Goal: Task Accomplishment & Management: Manage account settings

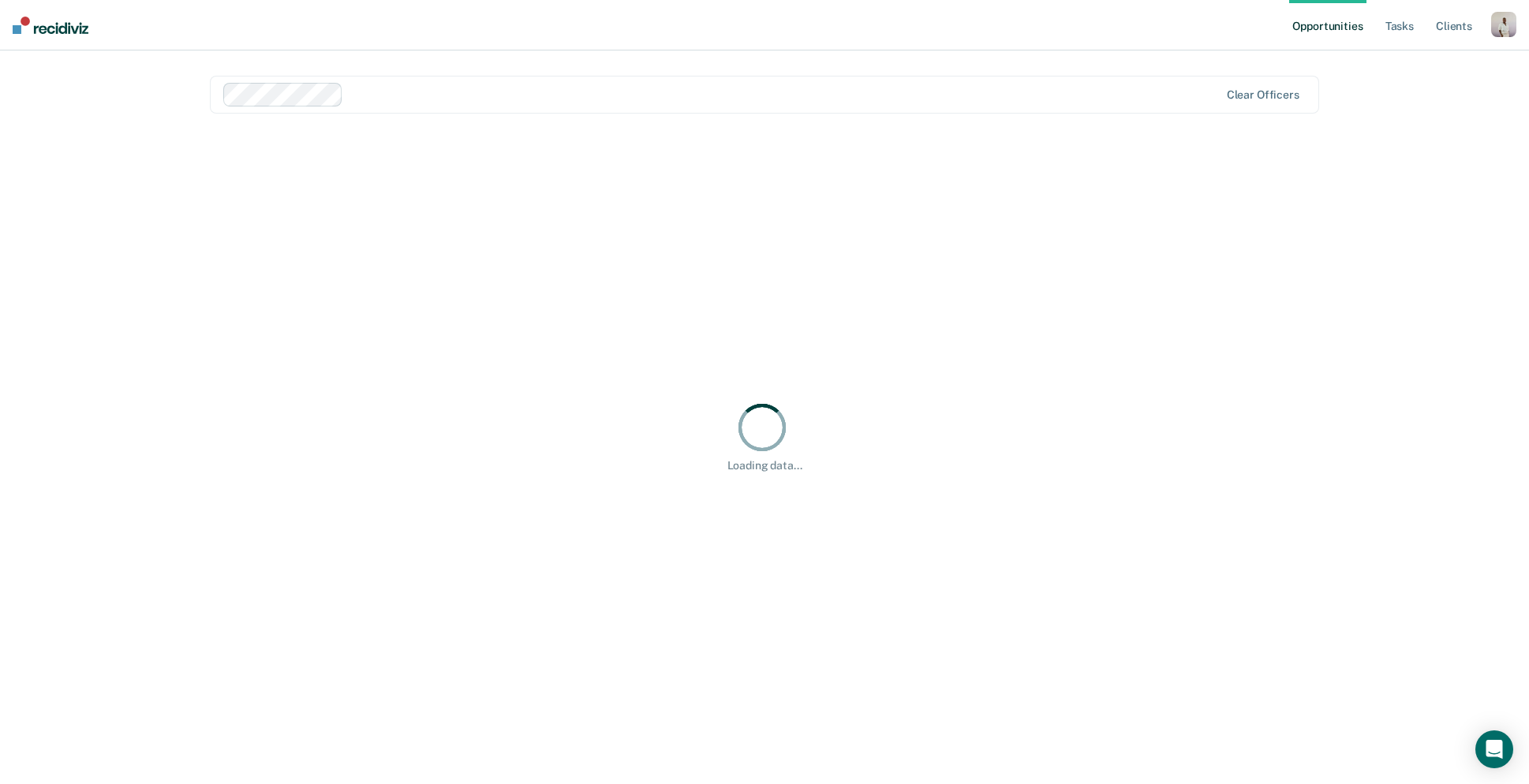
click at [1495, 31] on div "button" at bounding box center [1504, 24] width 25 height 25
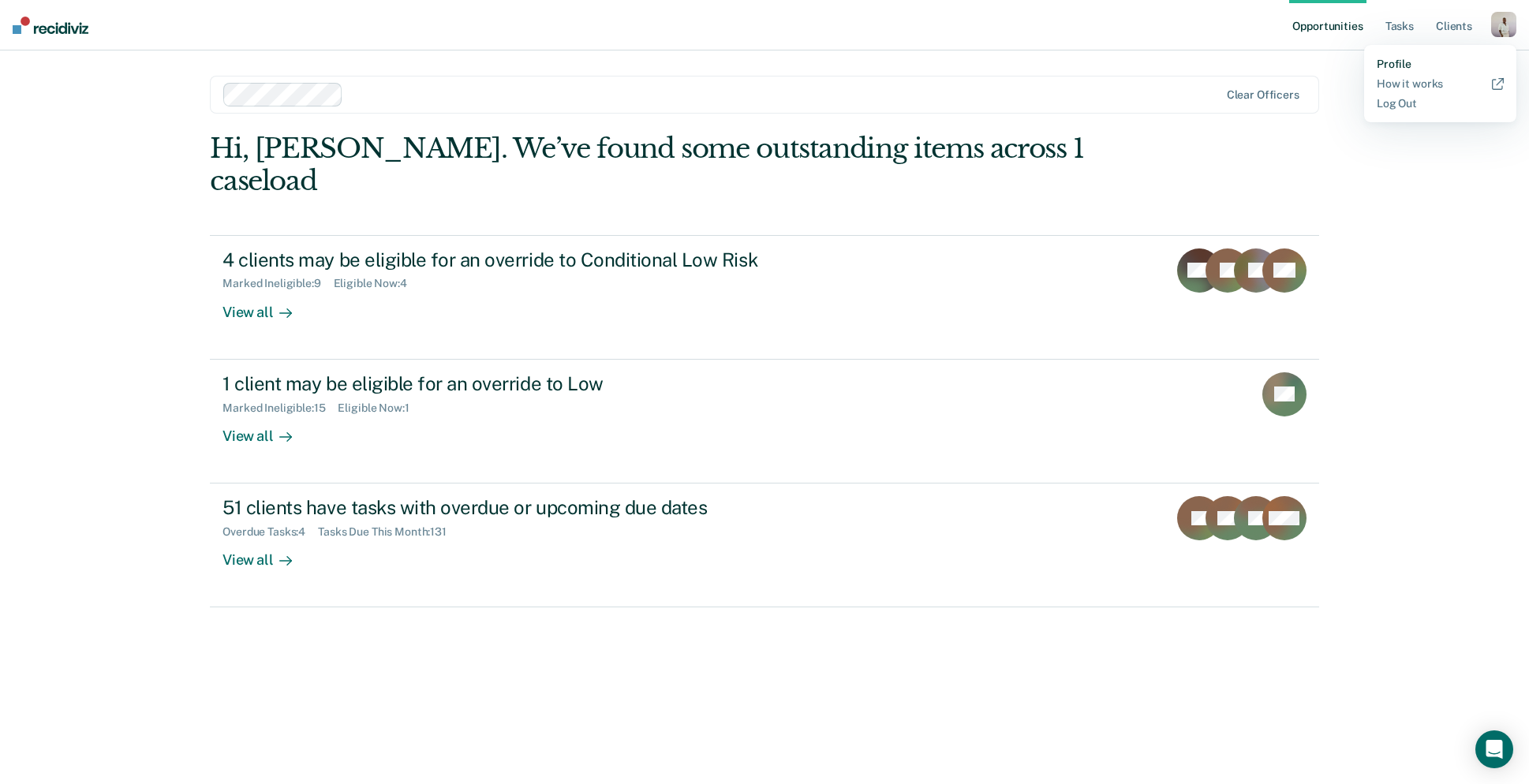
click at [1387, 66] on link "Profile" at bounding box center [1440, 64] width 127 height 13
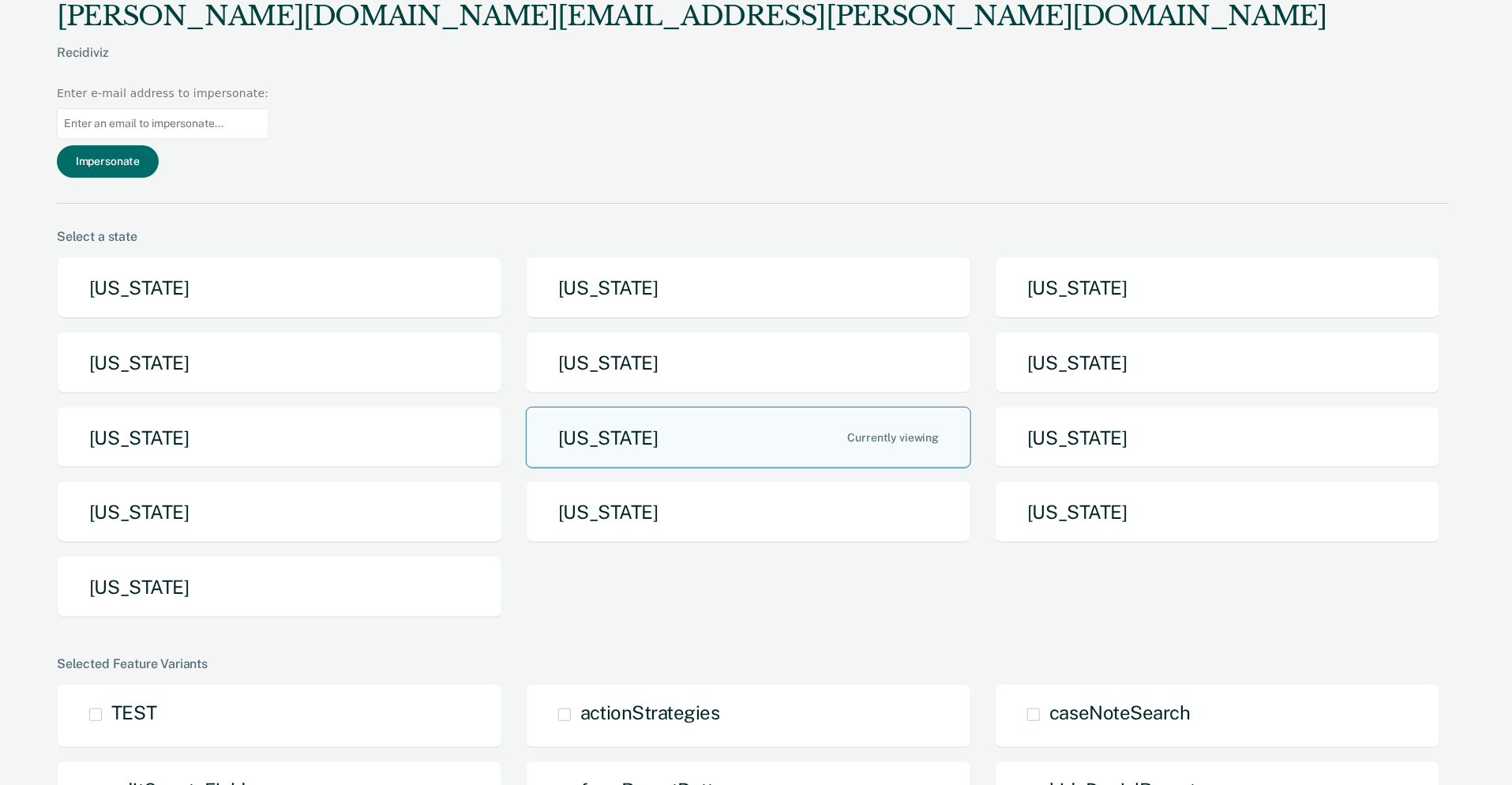
click at [717, 406] on button "[US_STATE]" at bounding box center [749, 438] width 445 height 62
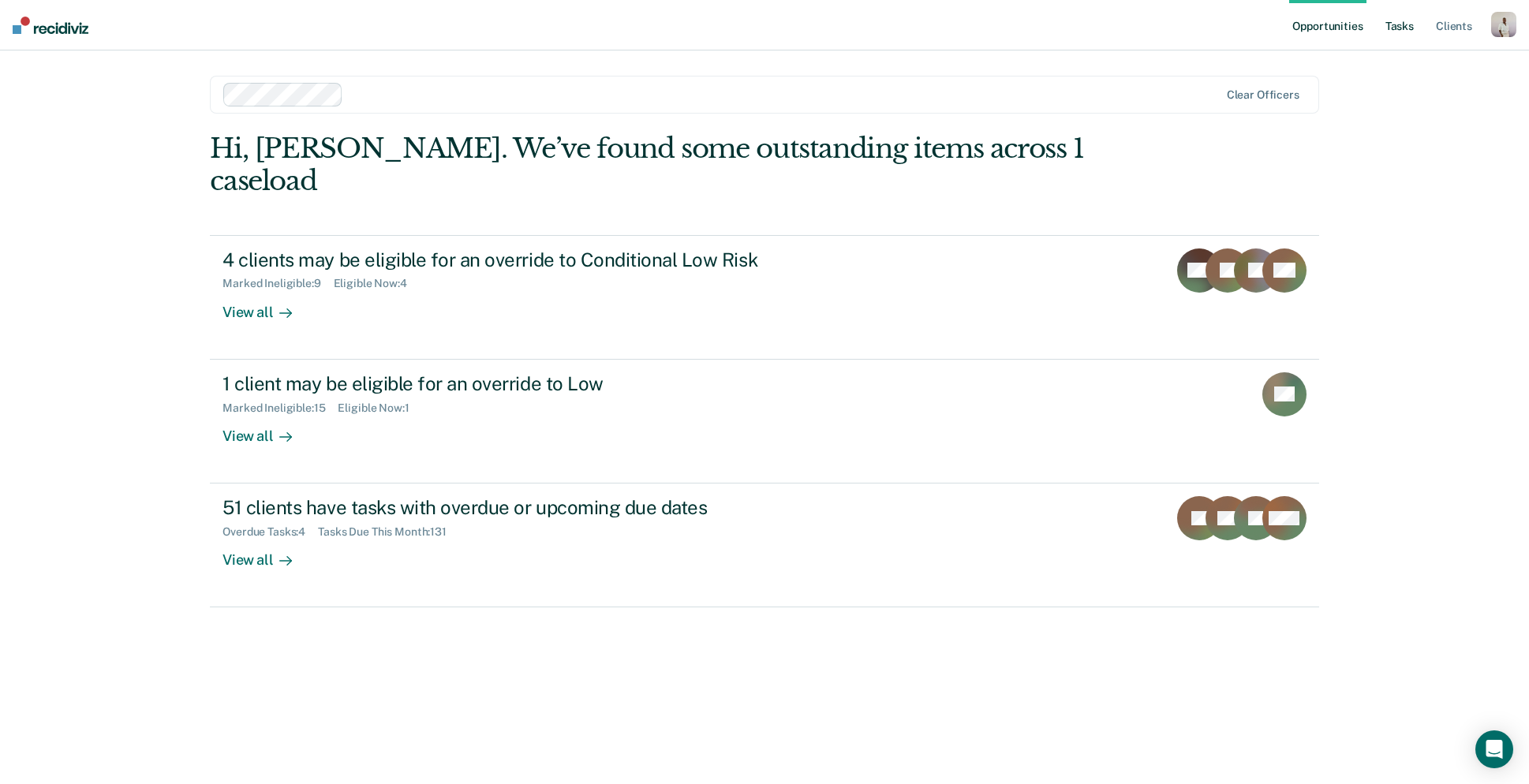
click at [1400, 22] on link "Tasks" at bounding box center [1399, 25] width 34 height 51
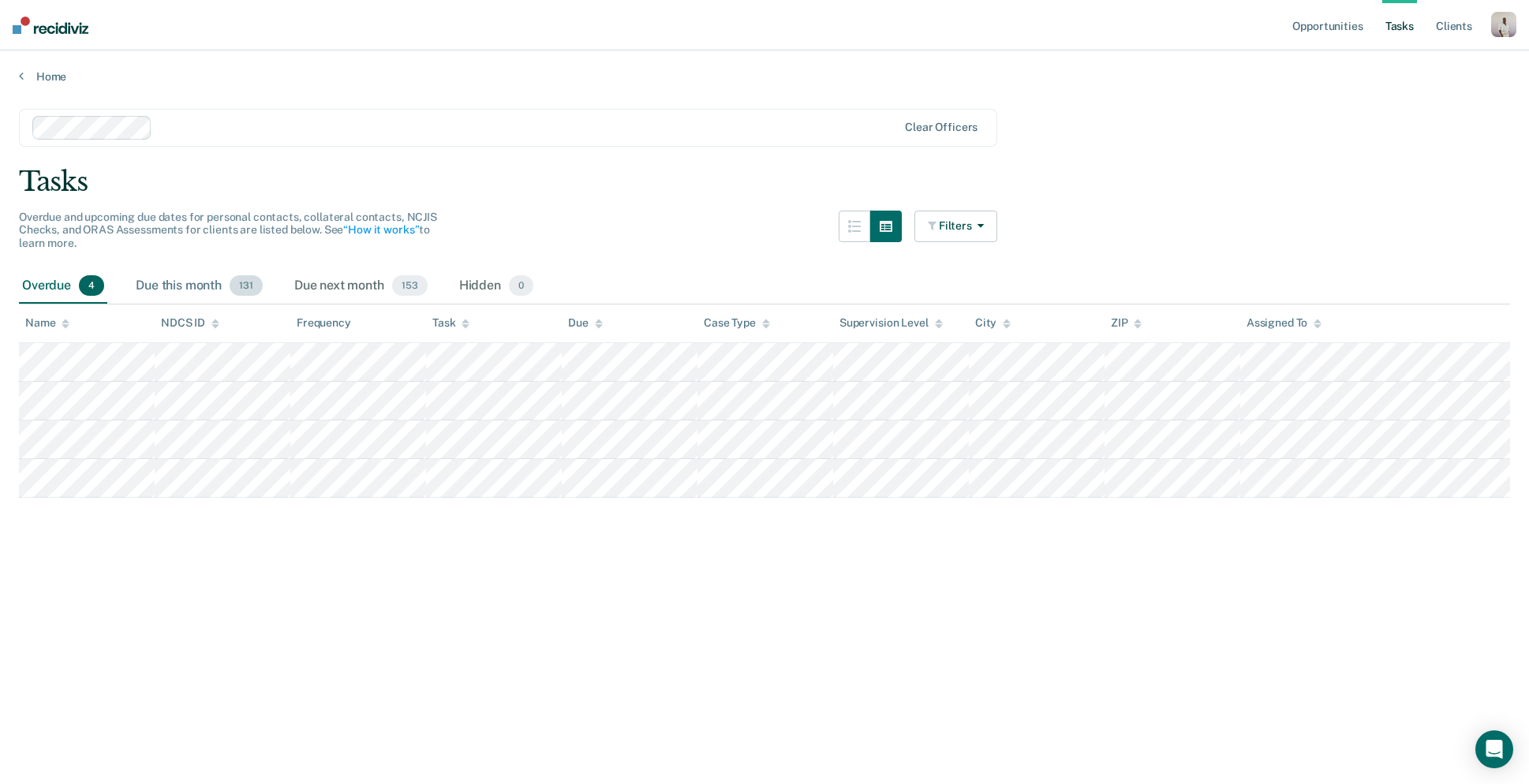
click at [181, 279] on div "Due this month 131" at bounding box center [199, 286] width 134 height 34
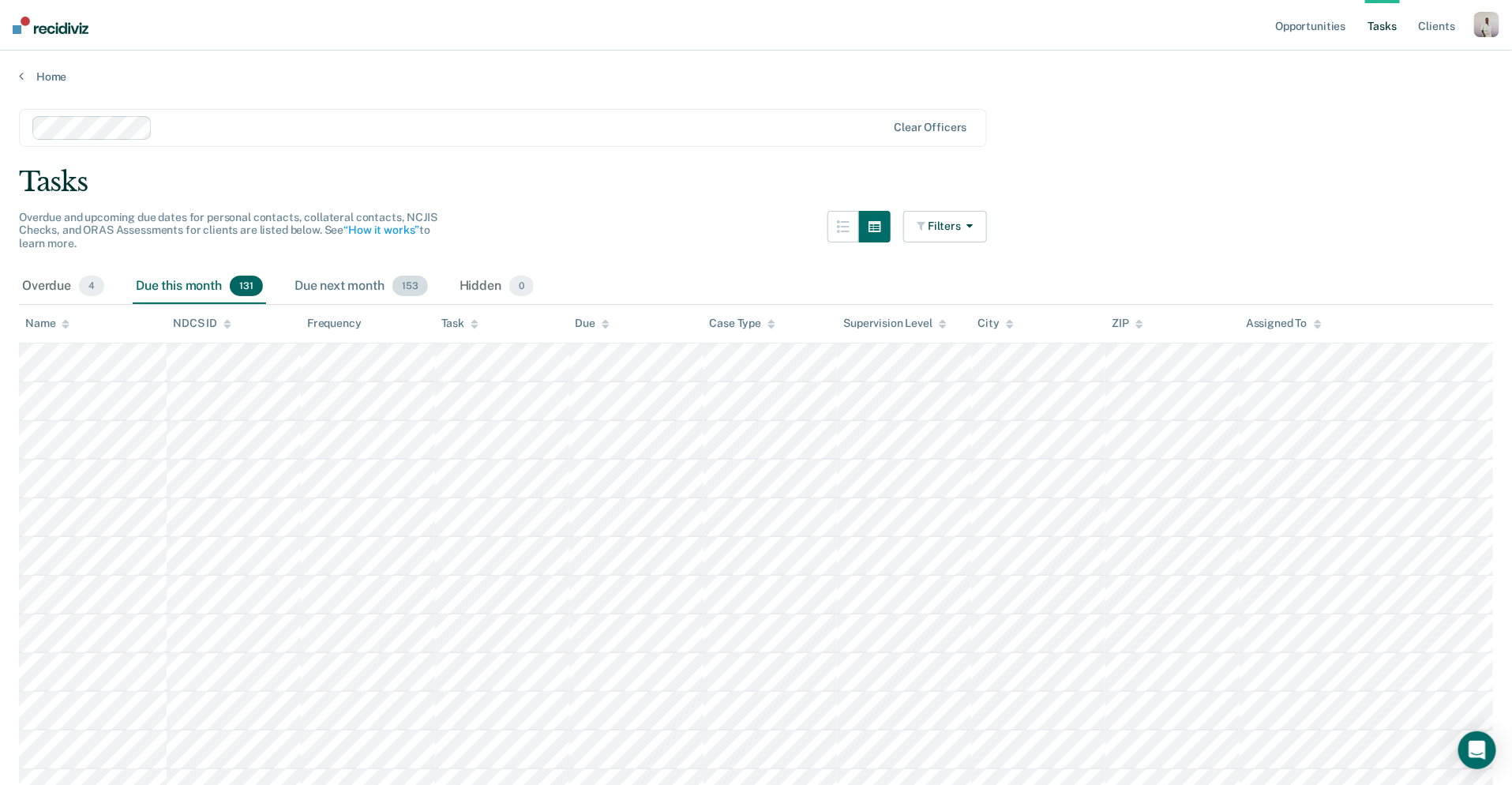
click at [305, 287] on div "Due next month 153" at bounding box center [361, 287] width 140 height 34
click at [496, 287] on div "Hidden 0" at bounding box center [497, 287] width 80 height 34
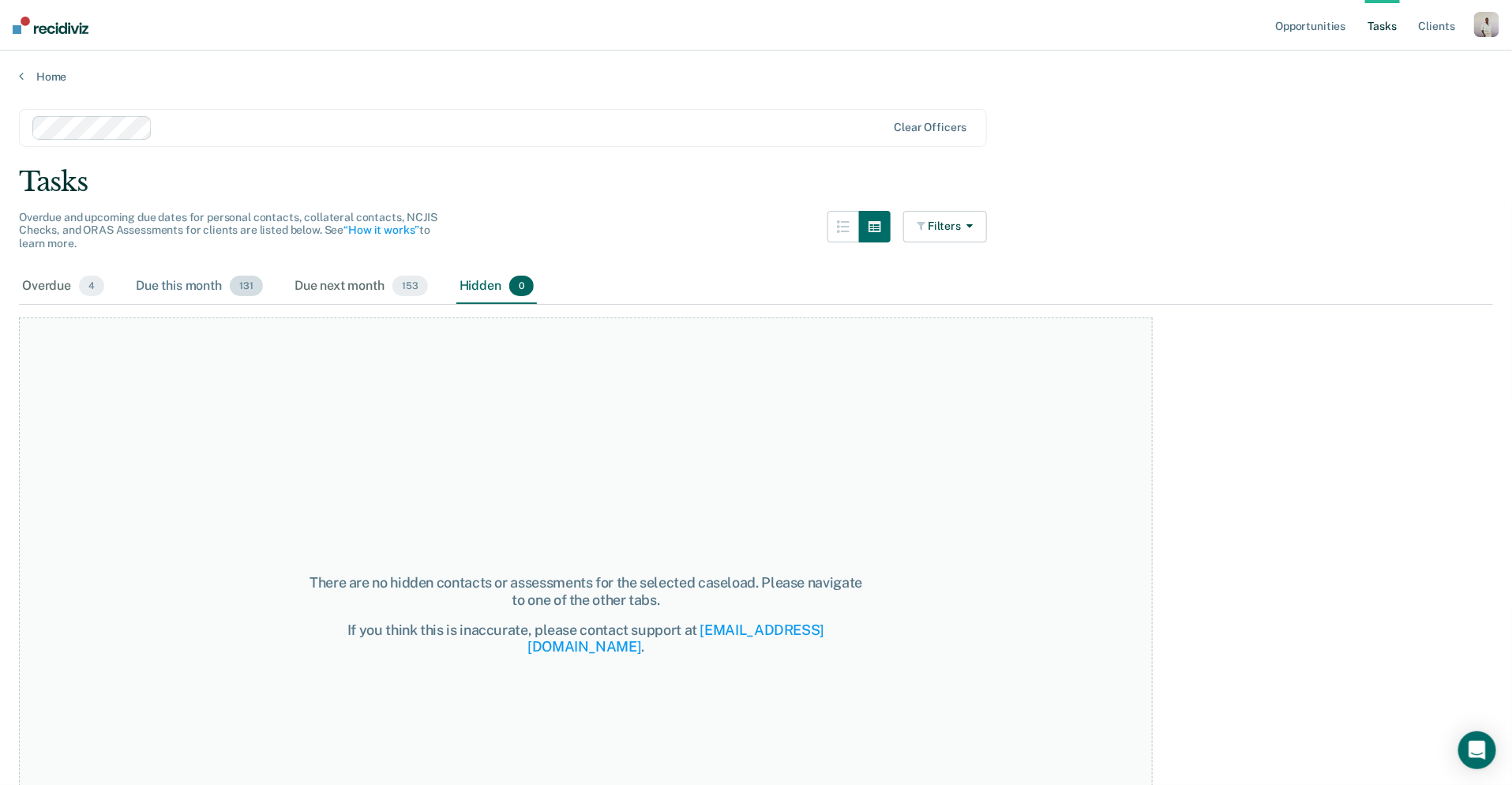
click at [201, 287] on div "Due this month 131" at bounding box center [199, 287] width 134 height 34
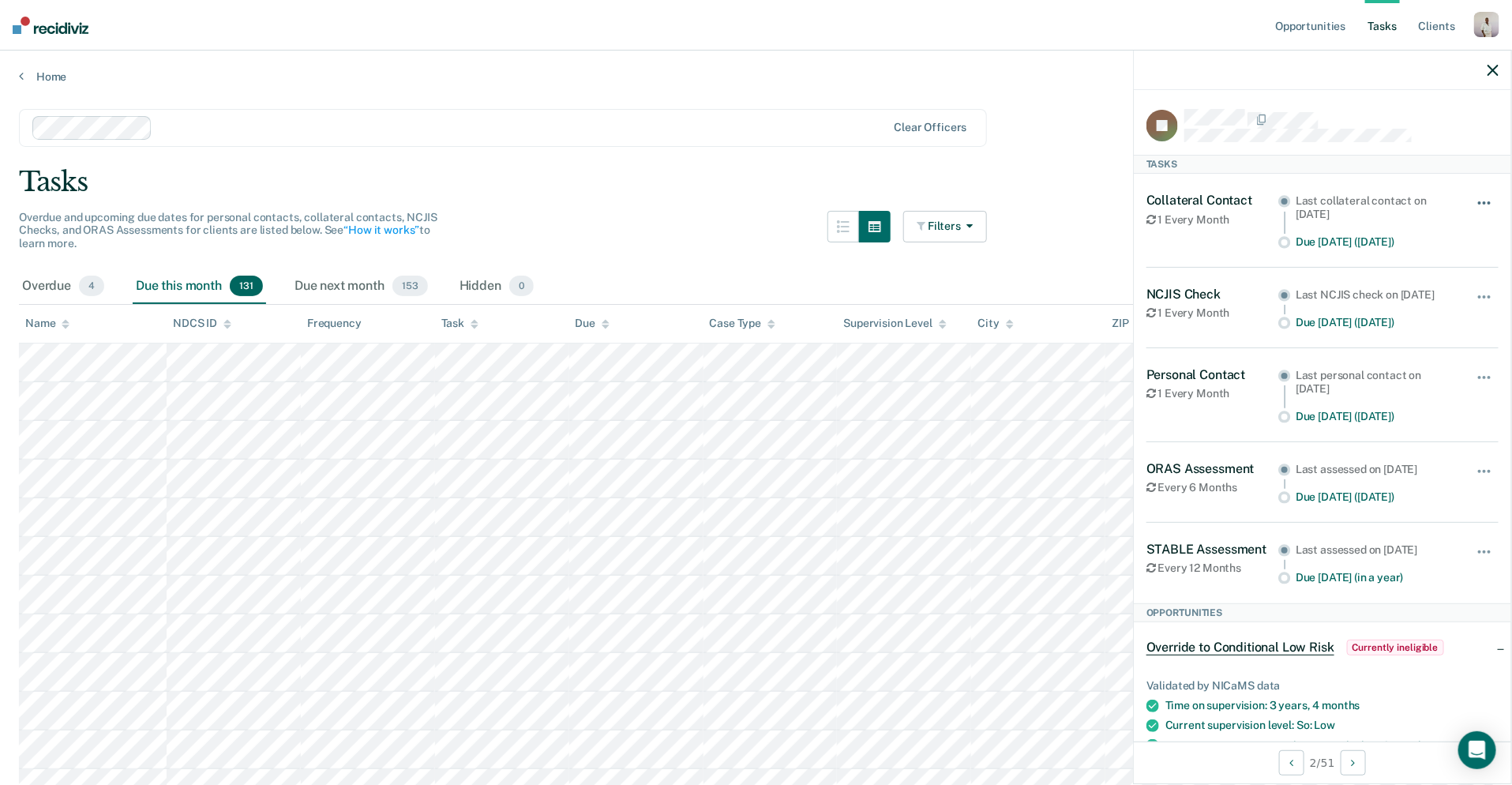
click at [1482, 201] on span "button" at bounding box center [1484, 203] width 3 height 3
click at [1491, 72] on icon "button" at bounding box center [1492, 70] width 11 height 11
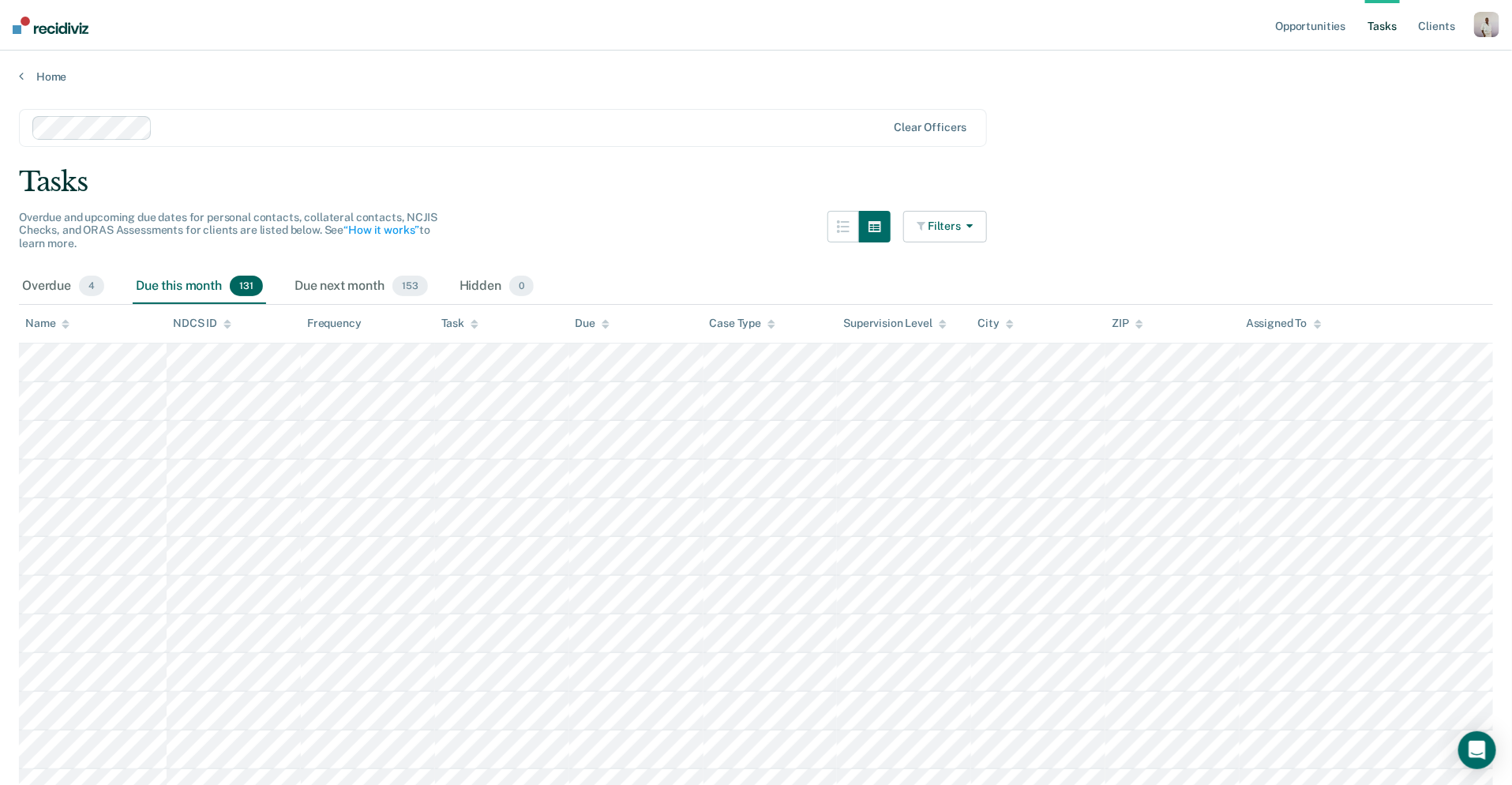
click at [968, 228] on button "Filters" at bounding box center [945, 227] width 84 height 31
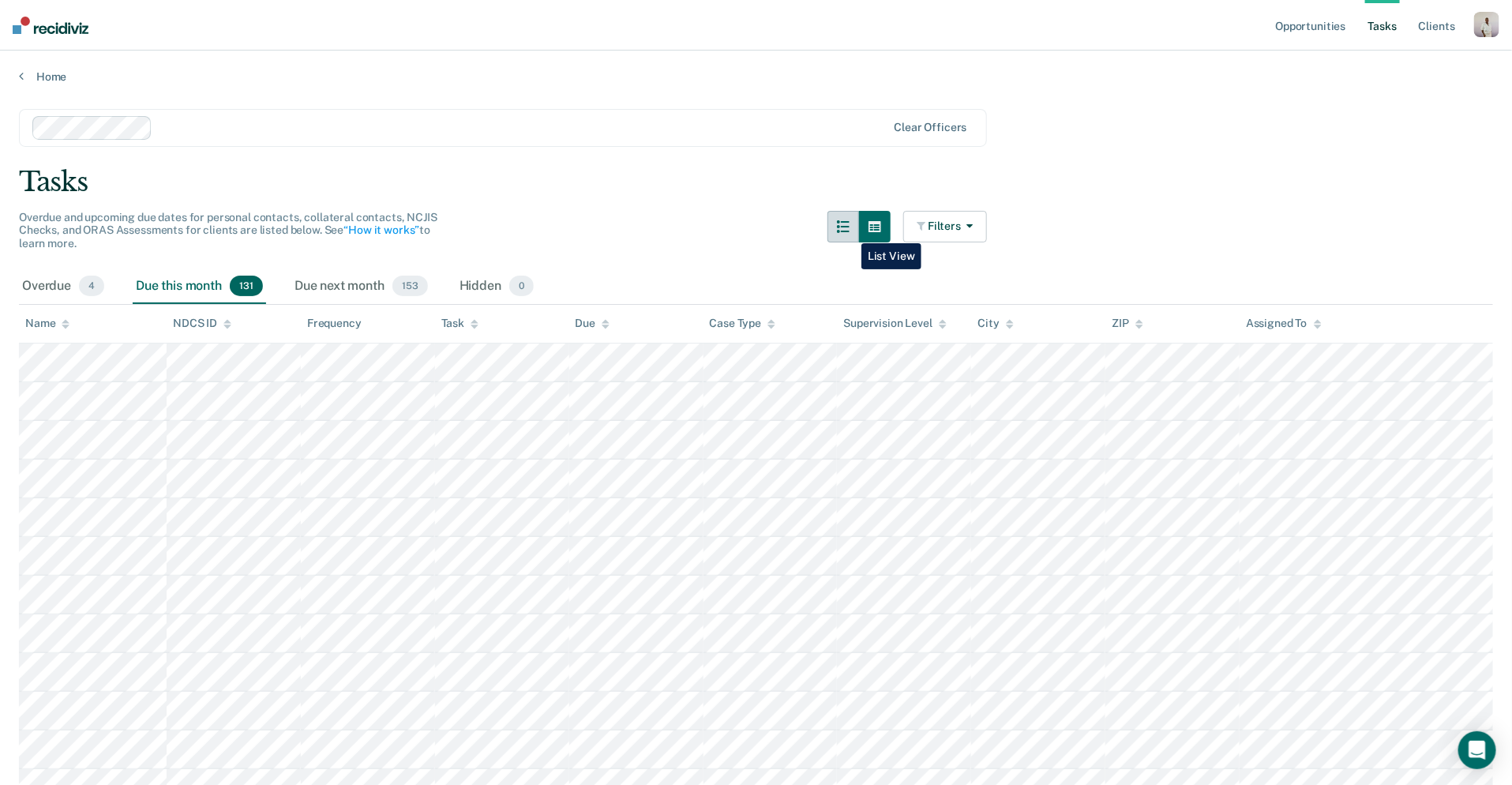
click at [850, 231] on icon "button" at bounding box center [843, 226] width 12 height 12
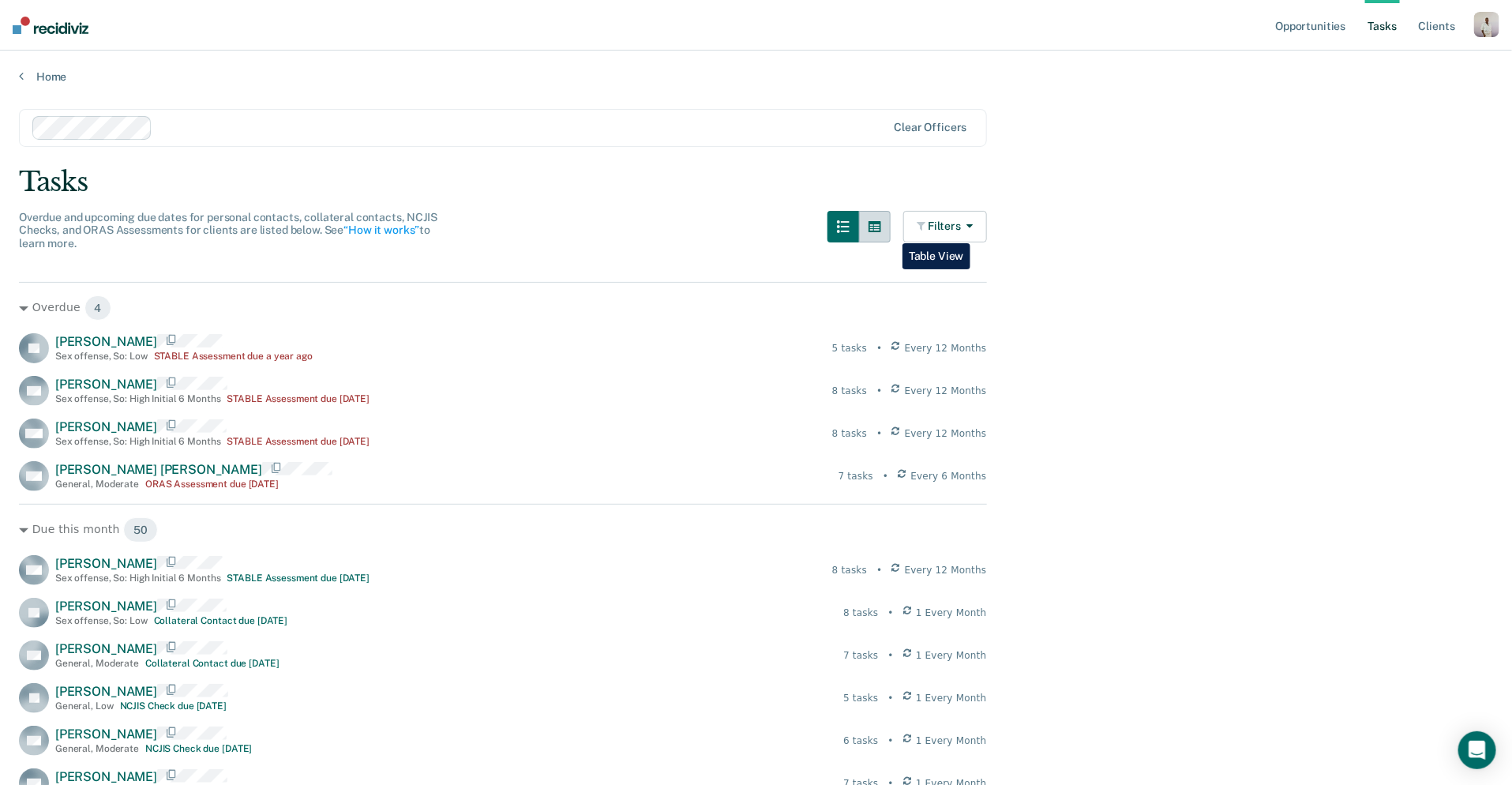
click at [881, 232] on icon "button" at bounding box center [874, 226] width 12 height 12
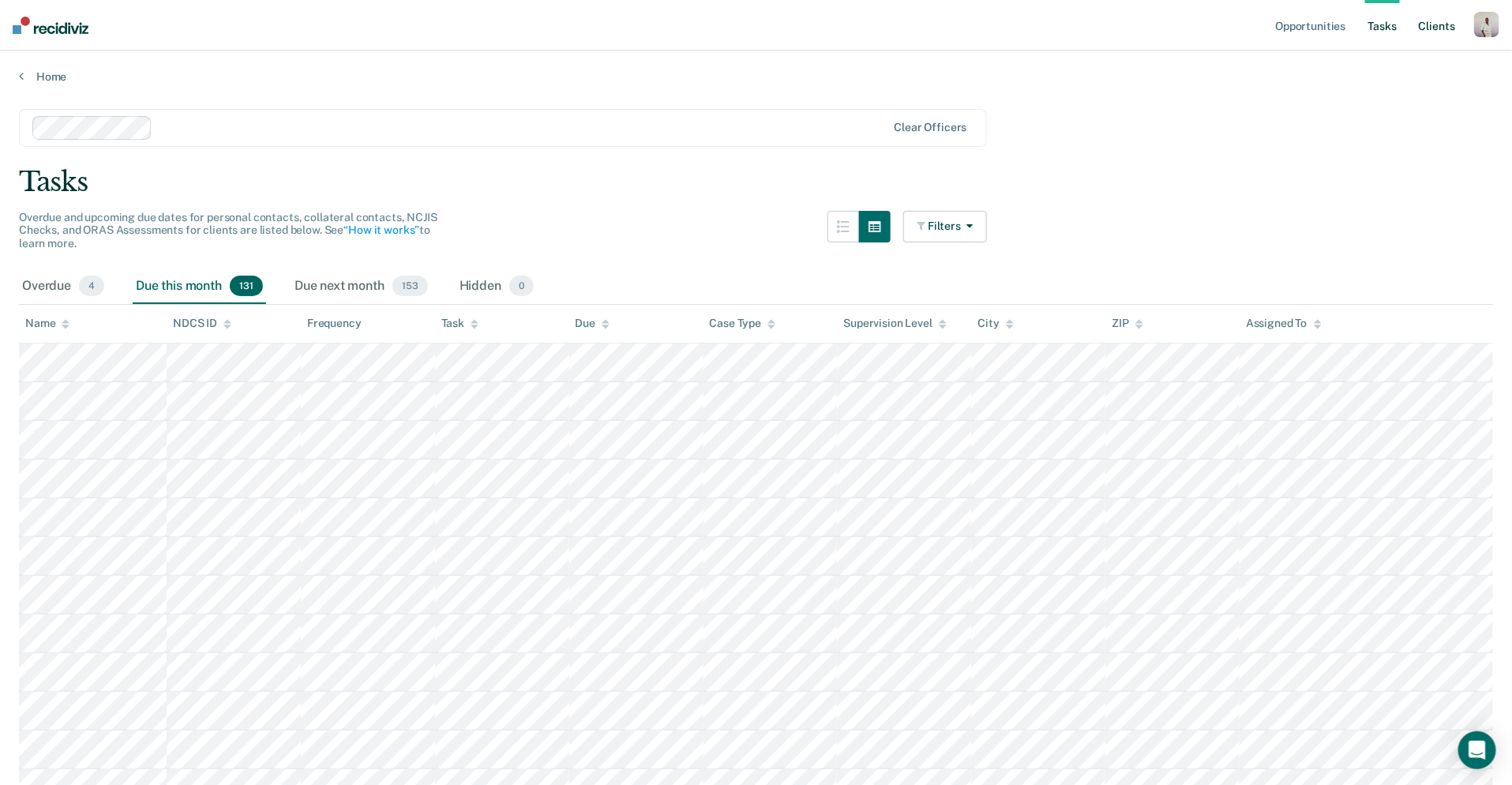
click at [1450, 20] on link "Client s" at bounding box center [1437, 25] width 43 height 51
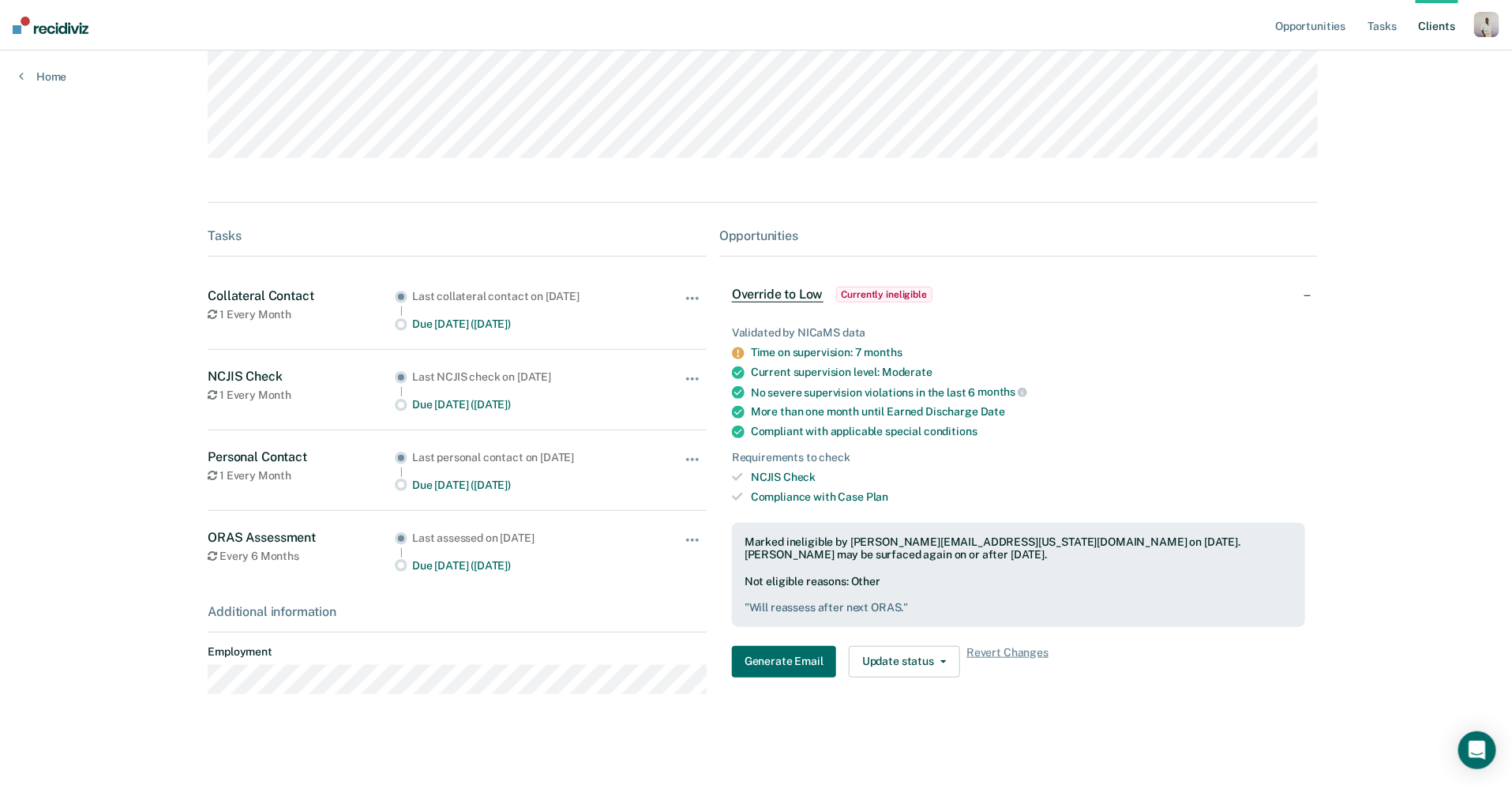
scroll to position [288, 0]
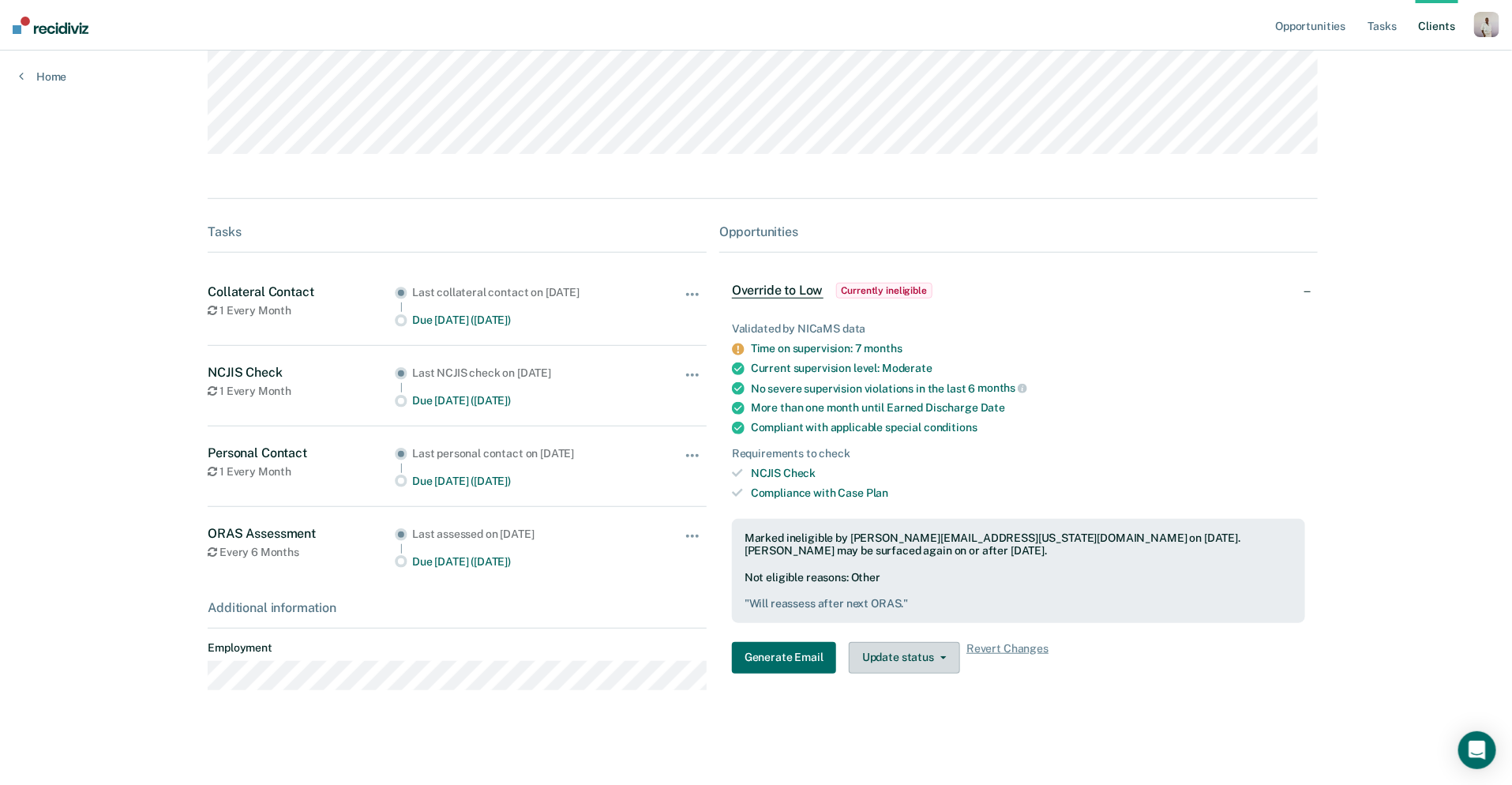
click at [900, 651] on button "Update status" at bounding box center [905, 658] width 112 height 31
click at [1139, 506] on div "Validated by NICaMS data Time on supervision: 7 months Current supervision leve…" at bounding box center [1018, 492] width 598 height 389
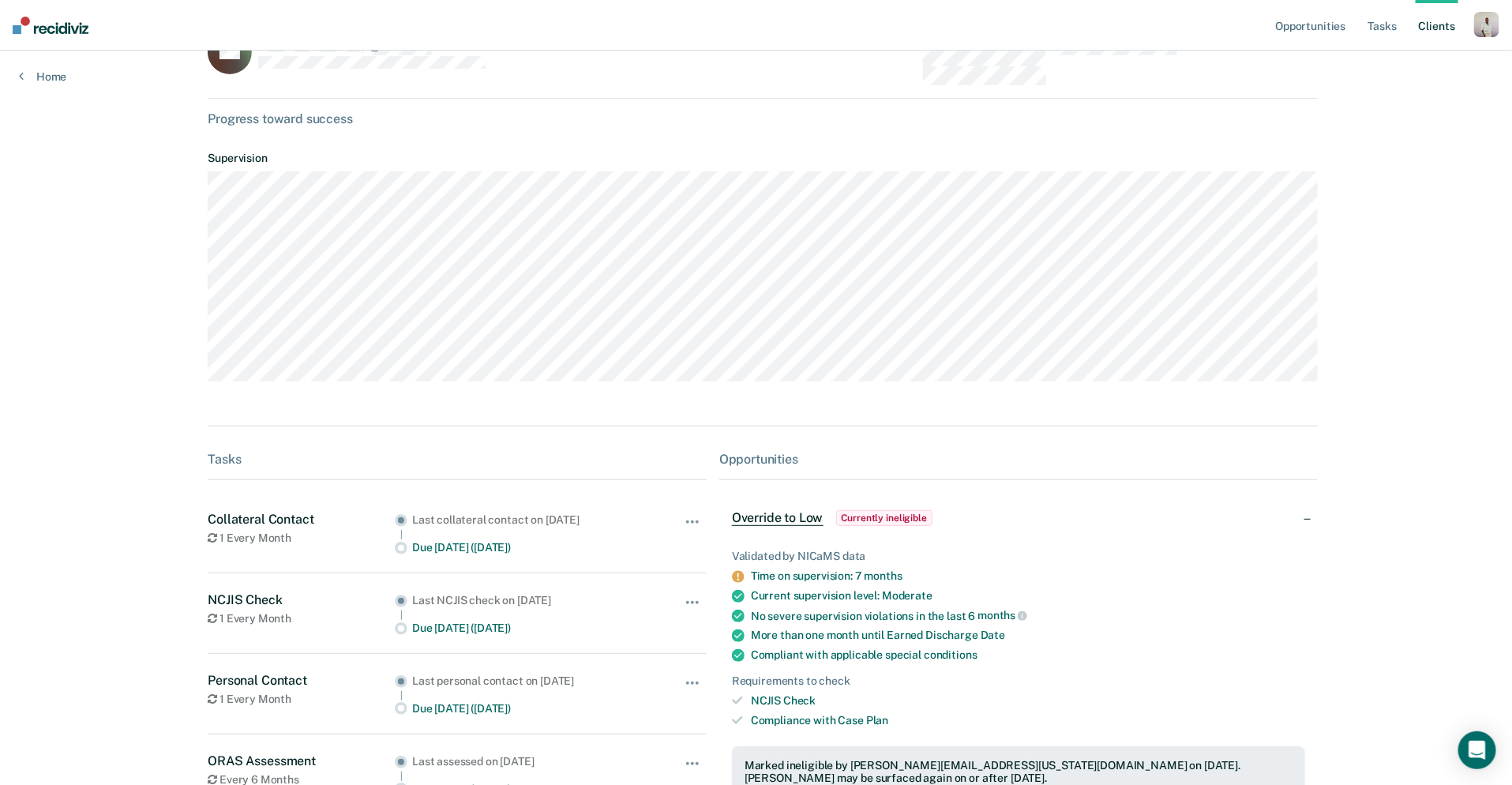
scroll to position [0, 0]
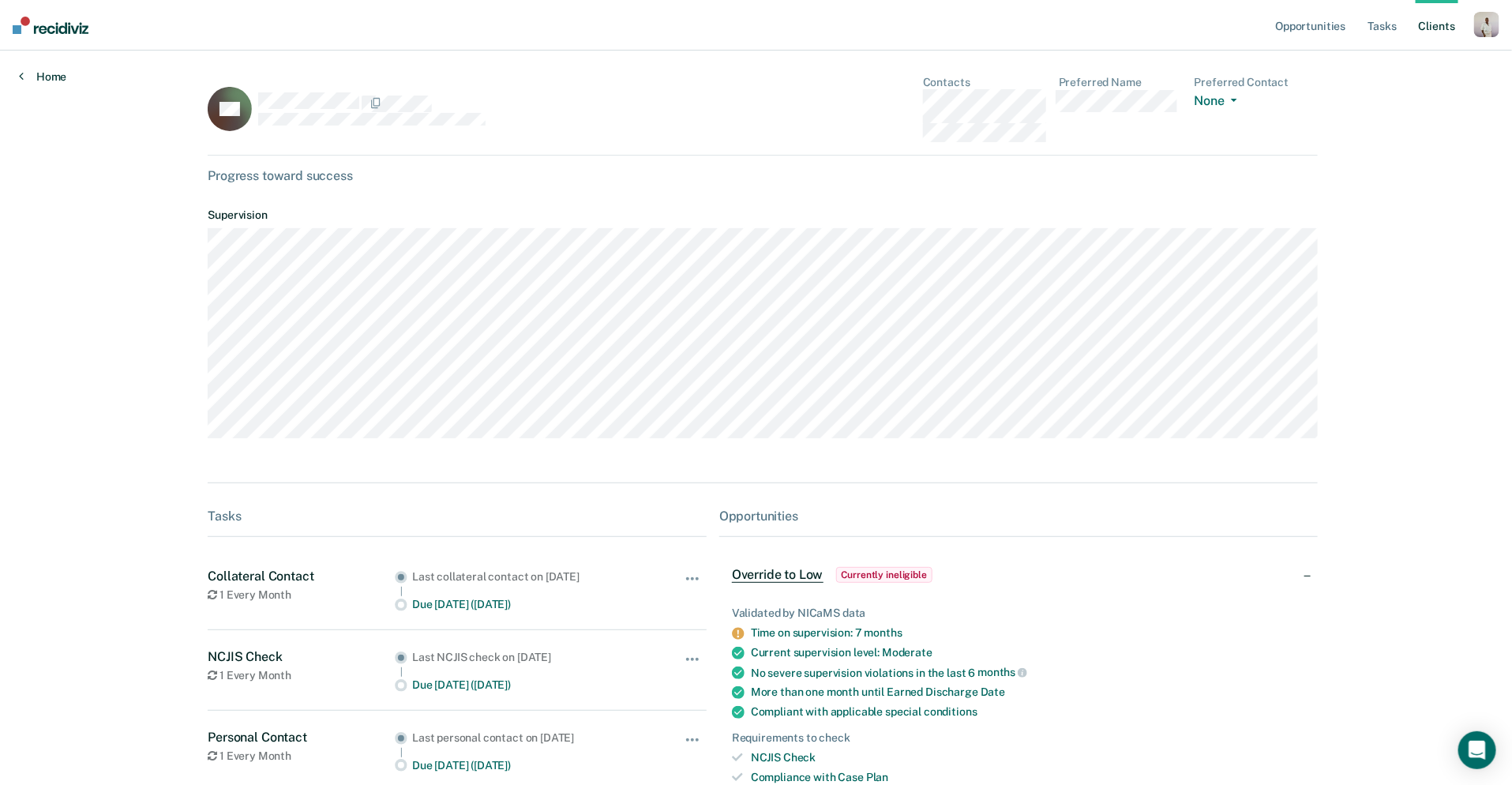
click at [26, 81] on link "Home" at bounding box center [43, 76] width 48 height 14
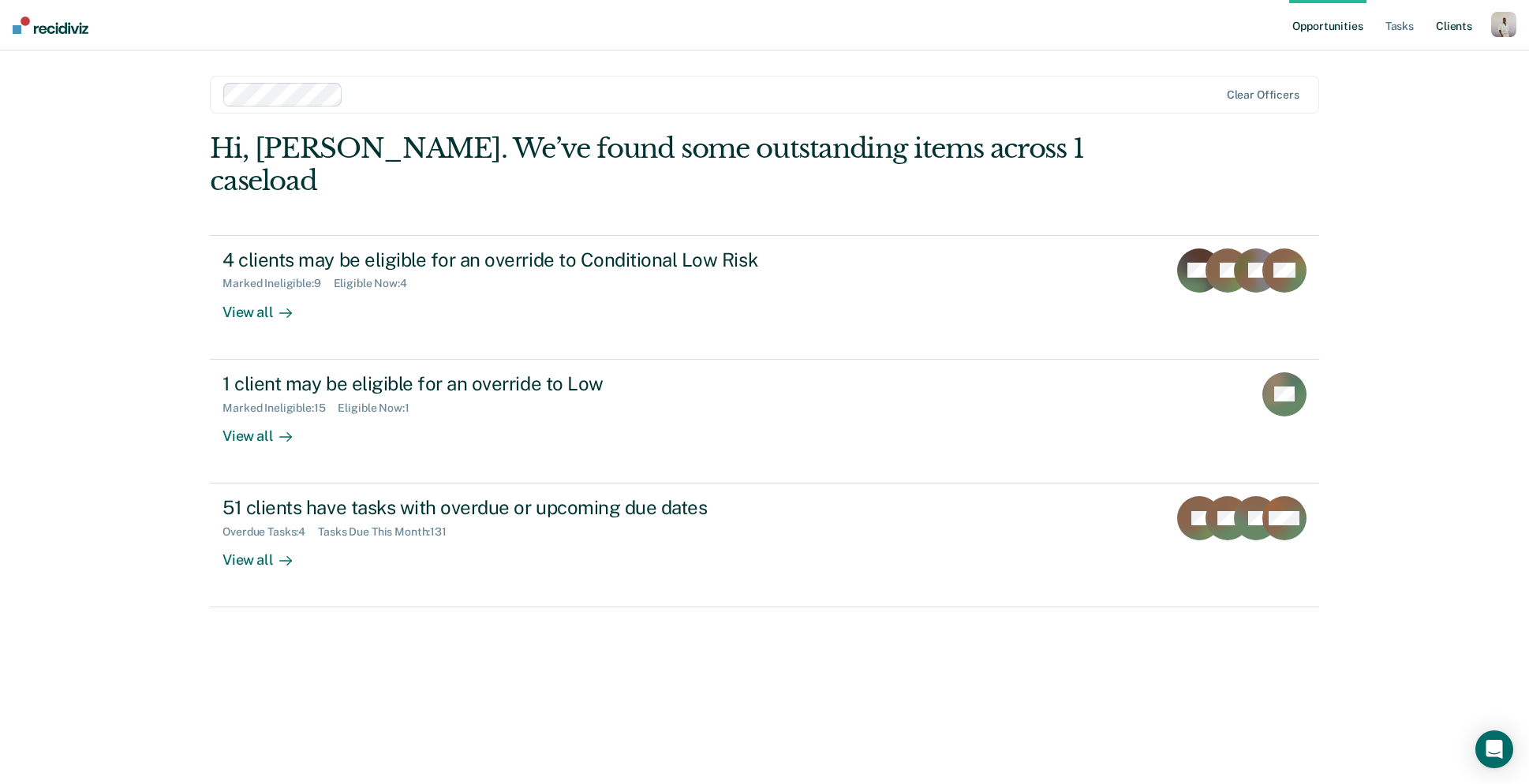
click at [1443, 31] on link "Client s" at bounding box center [1454, 25] width 43 height 51
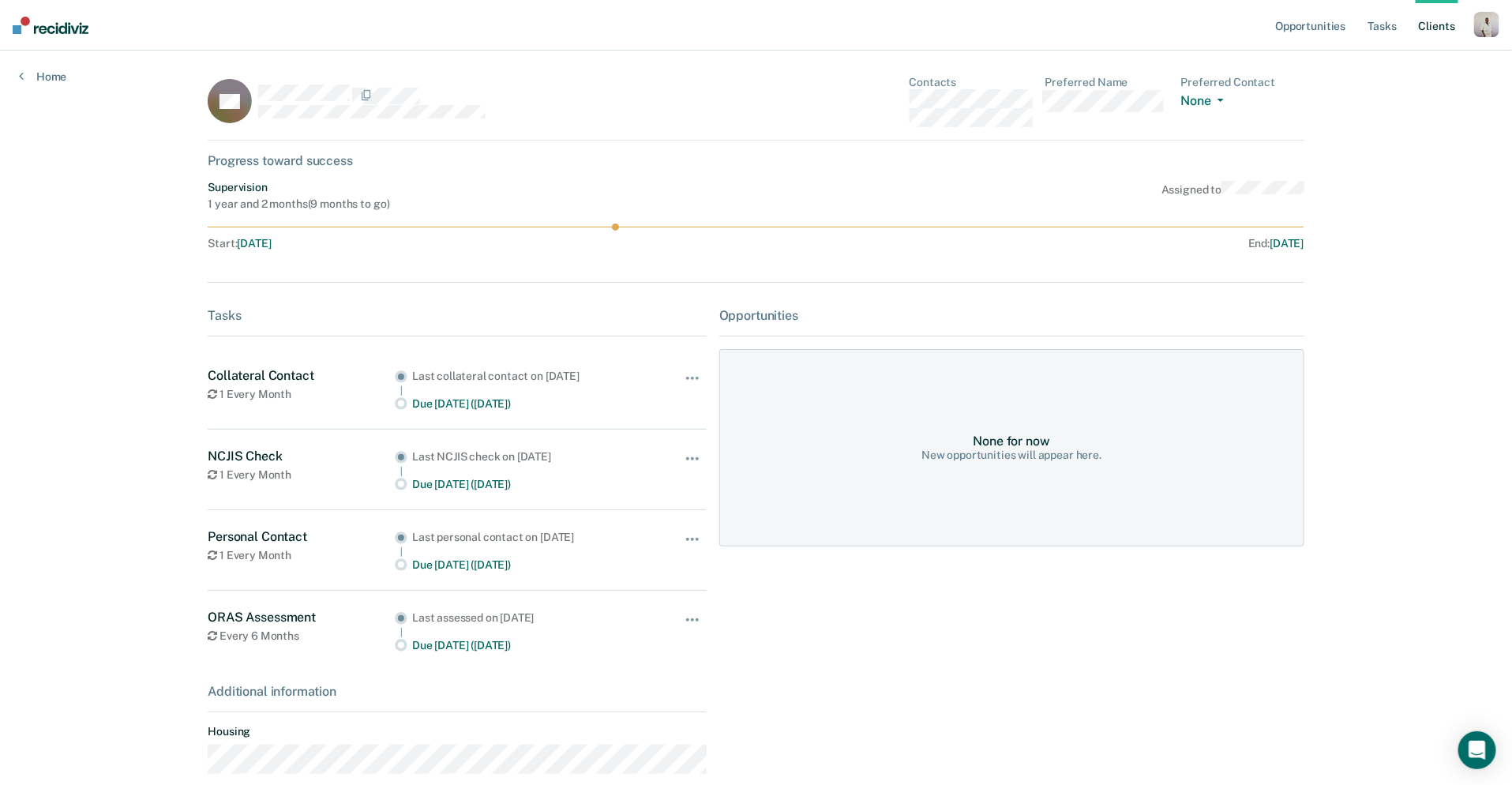
click at [1425, 31] on link "Client s" at bounding box center [1437, 25] width 43 height 51
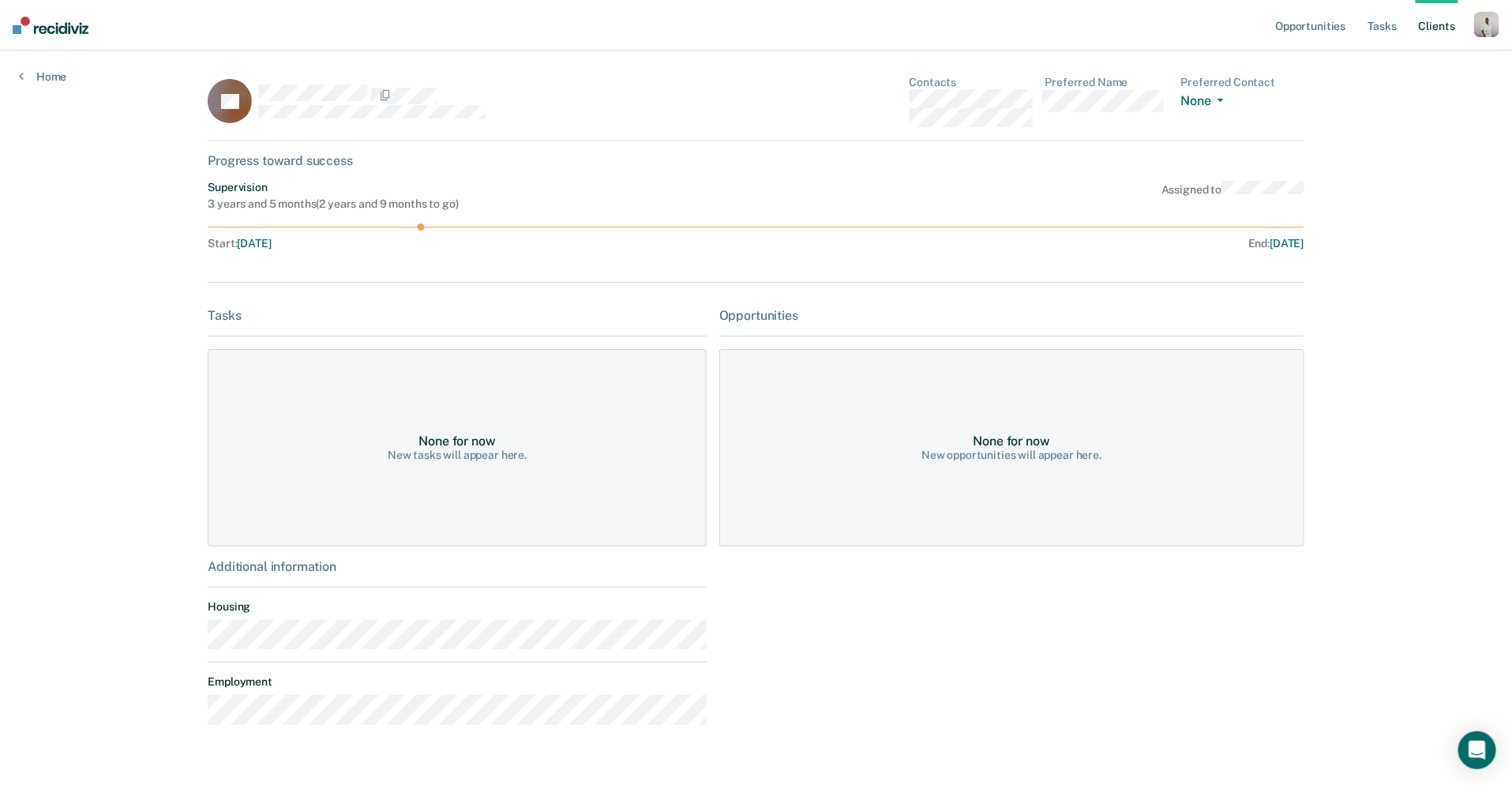
click at [1432, 34] on link "Client s" at bounding box center [1437, 25] width 43 height 51
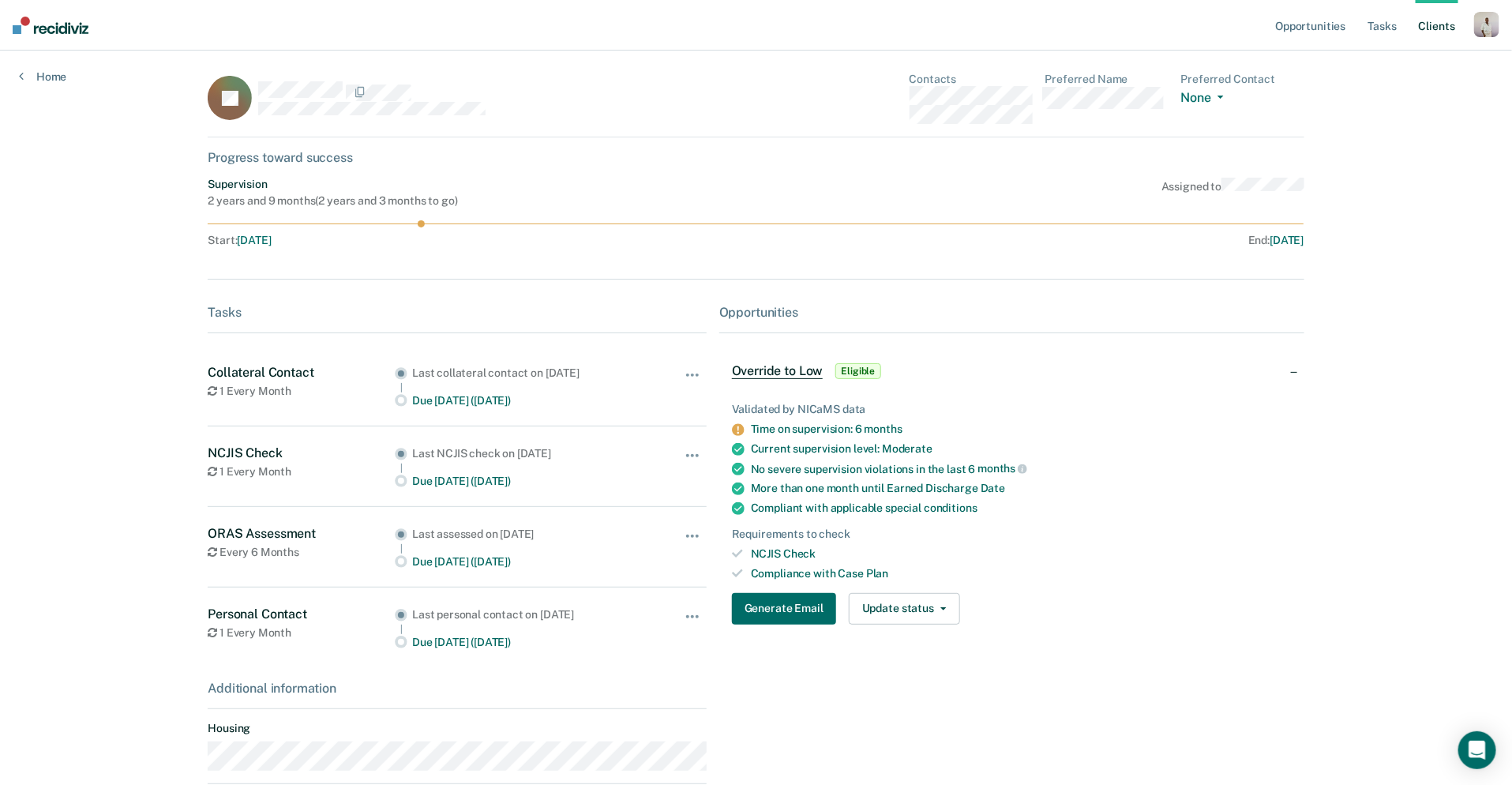
scroll to position [5, 0]
click at [939, 598] on button "Update status" at bounding box center [905, 607] width 112 height 31
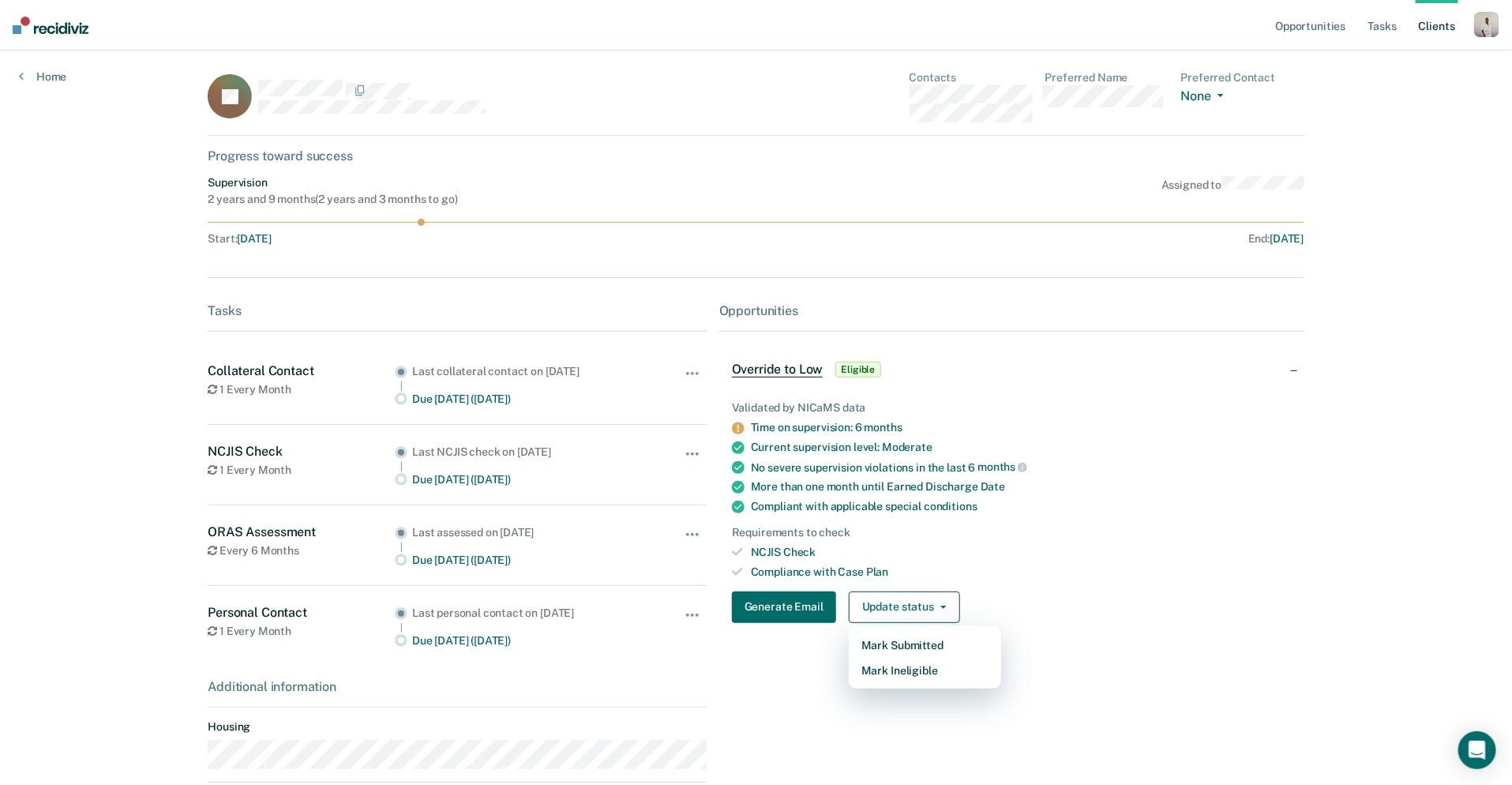
click at [1218, 538] on div "Requirements to check" at bounding box center [1012, 533] width 560 height 13
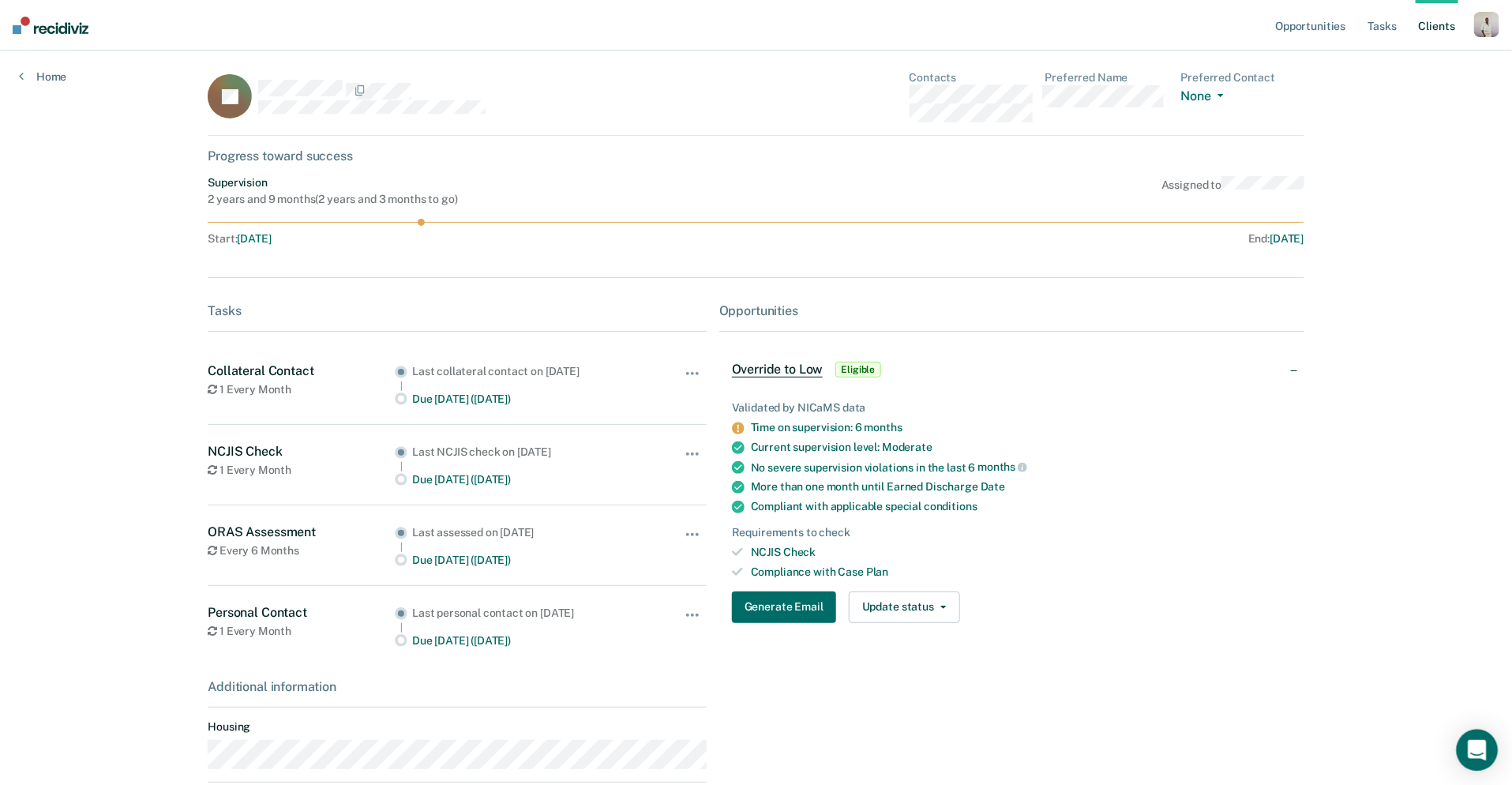
click at [1471, 741] on icon "Open Intercom Messenger" at bounding box center [1477, 750] width 21 height 21
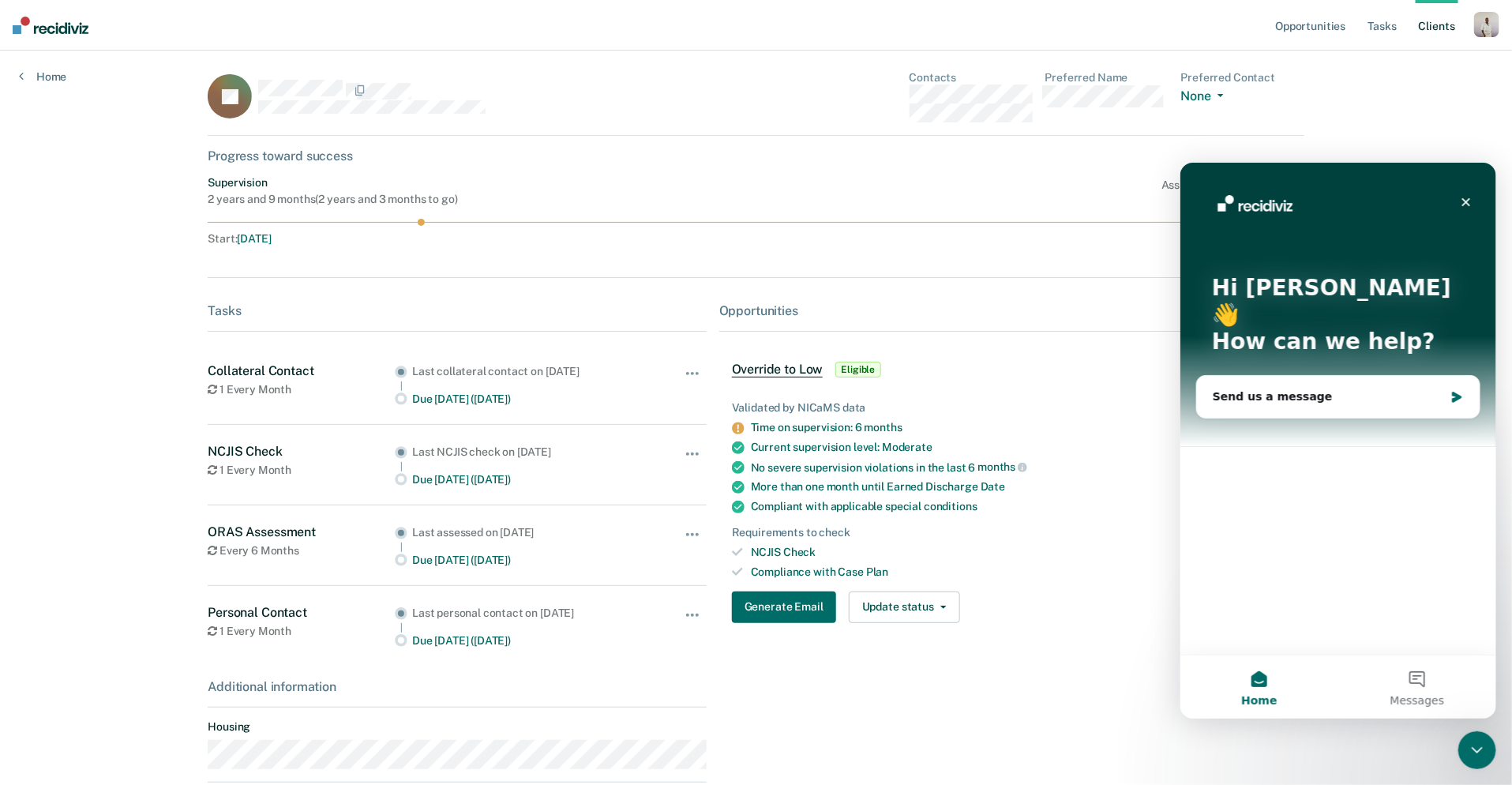
scroll to position [0, 0]
click at [1471, 203] on icon "Close" at bounding box center [1465, 201] width 12 height 12
